Goal: Information Seeking & Learning: Learn about a topic

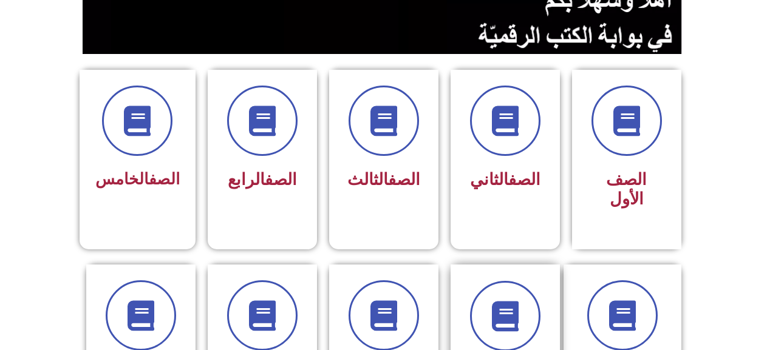
scroll to position [425, 0]
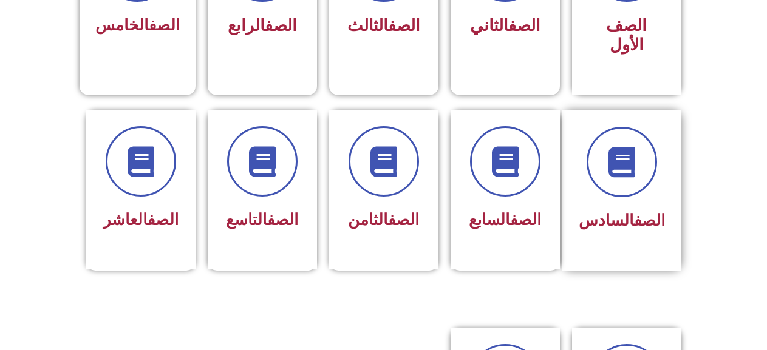
click at [607, 206] on div "الصف السادس" at bounding box center [622, 221] width 86 height 30
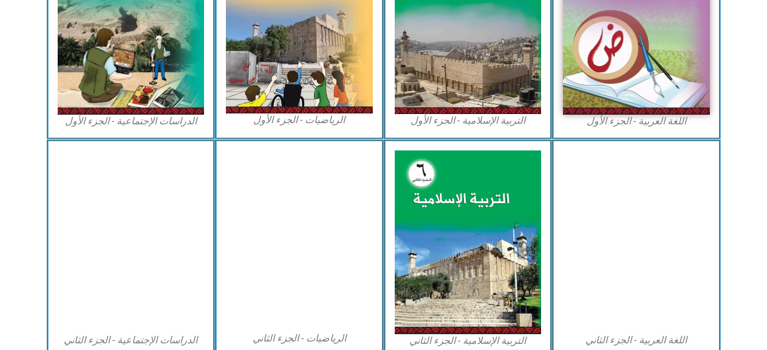
scroll to position [243, 0]
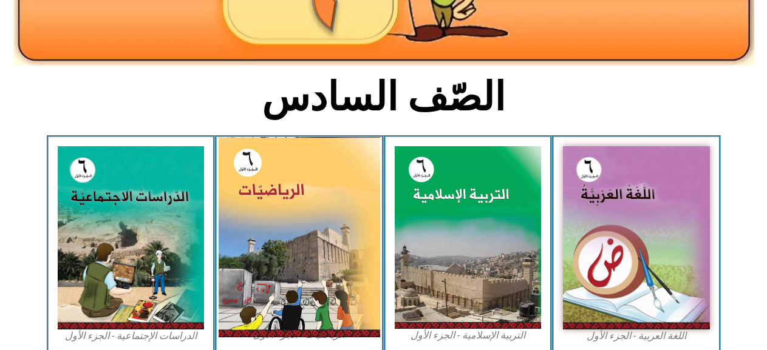
click at [347, 189] on img at bounding box center [300, 237] width 162 height 200
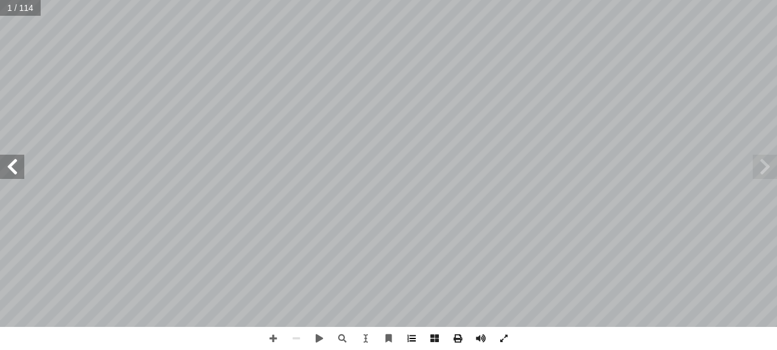
click at [409, 335] on span at bounding box center [411, 338] width 23 height 23
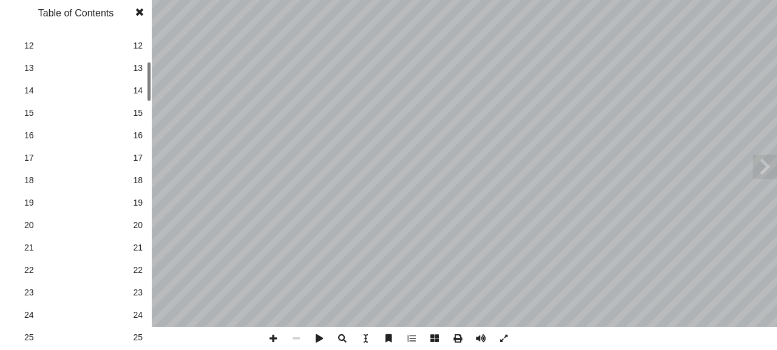
click at [140, 219] on link "20 20" at bounding box center [74, 225] width 137 height 22
click at [136, 5] on span at bounding box center [140, 12] width 22 height 24
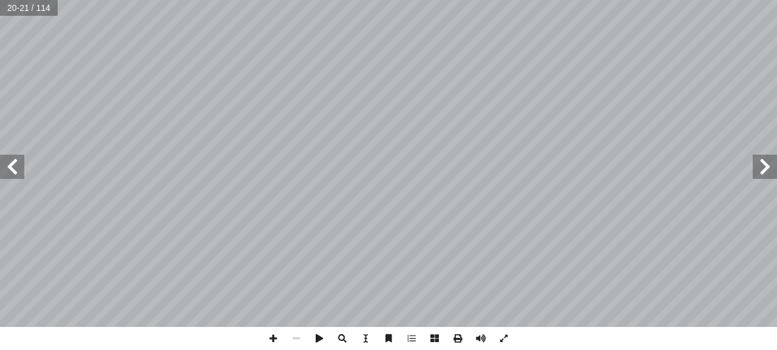
click at [16, 159] on span at bounding box center [12, 167] width 24 height 24
